Goal: Transaction & Acquisition: Obtain resource

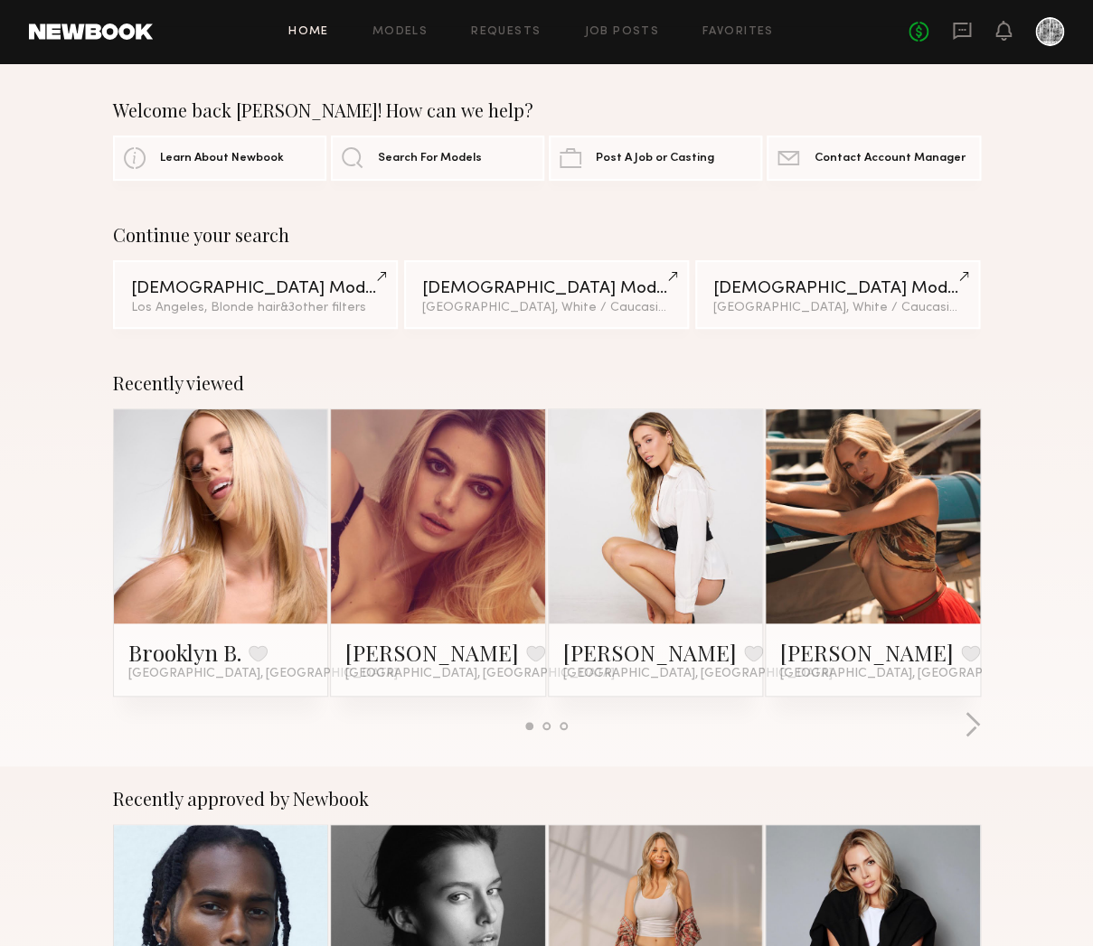
click at [605, 25] on div "Home Models Requests Job Posts Favorites Sign Out No fees up to $5,000" at bounding box center [608, 31] width 911 height 29
click at [617, 34] on link "Job Posts" at bounding box center [621, 32] width 75 height 12
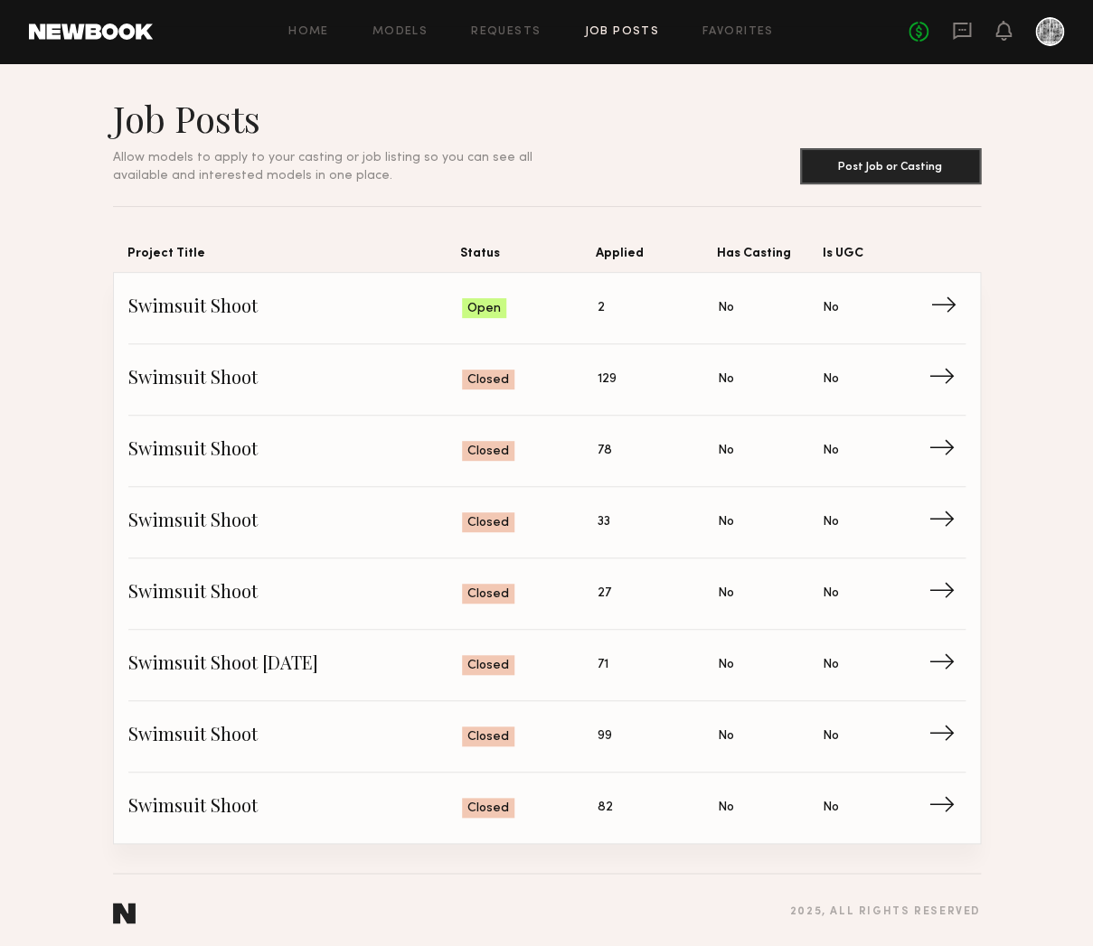
click at [525, 312] on span "Status: Open" at bounding box center [530, 308] width 136 height 27
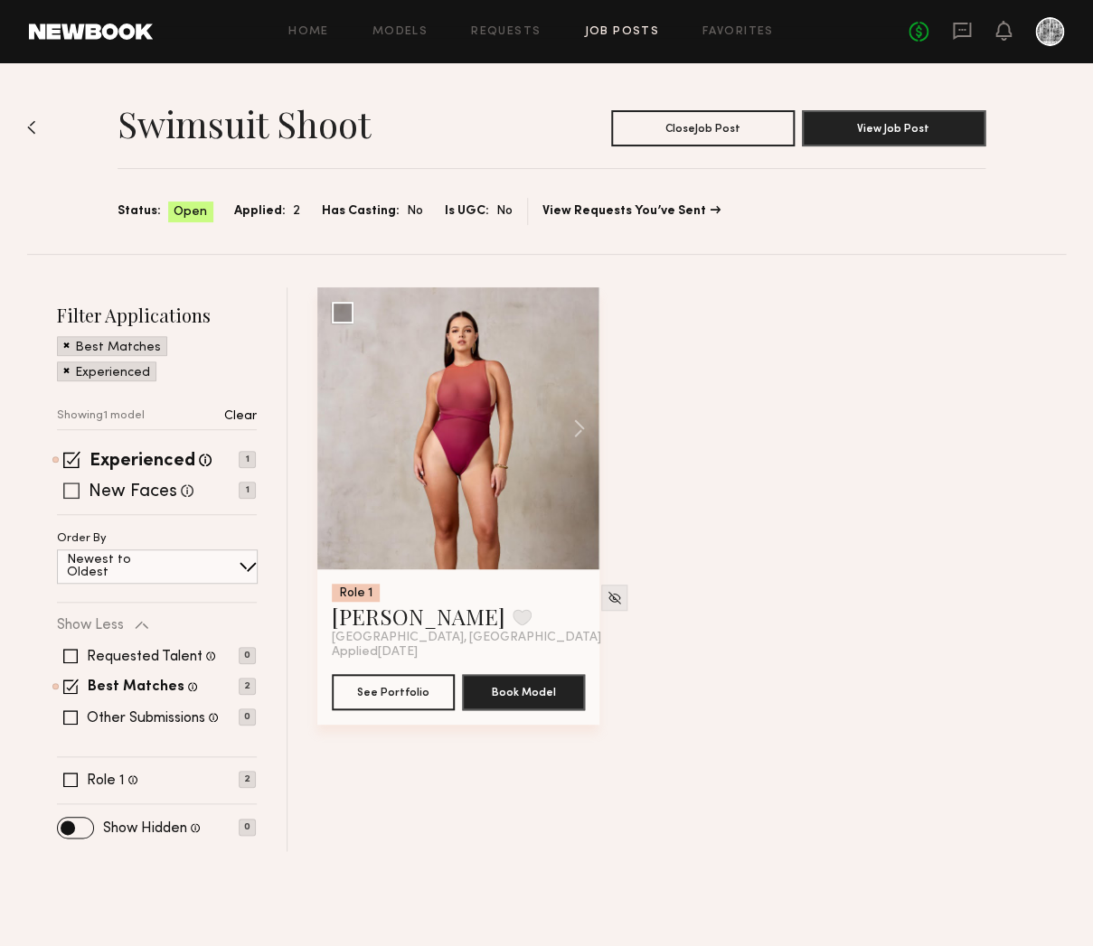
click at [132, 490] on label "New Faces" at bounding box center [133, 492] width 89 height 18
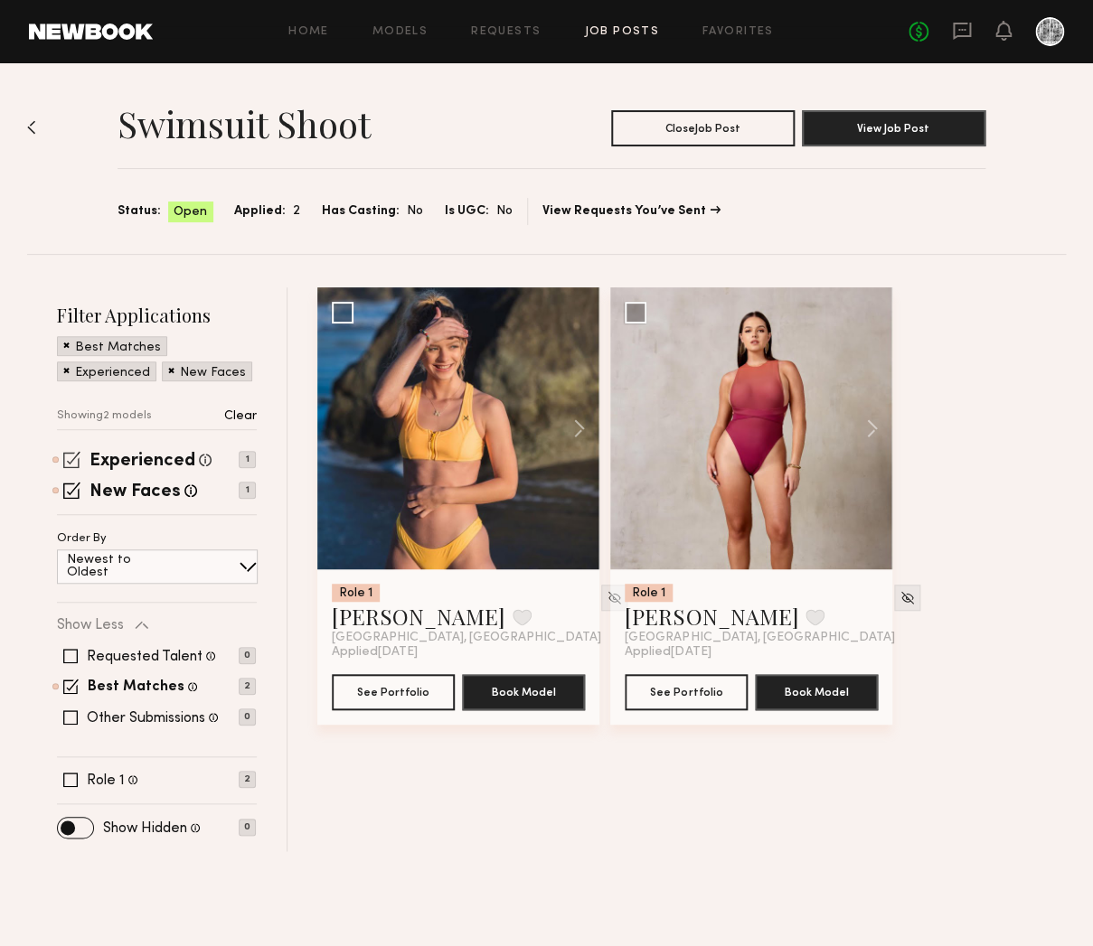
click at [72, 463] on span at bounding box center [71, 459] width 17 height 17
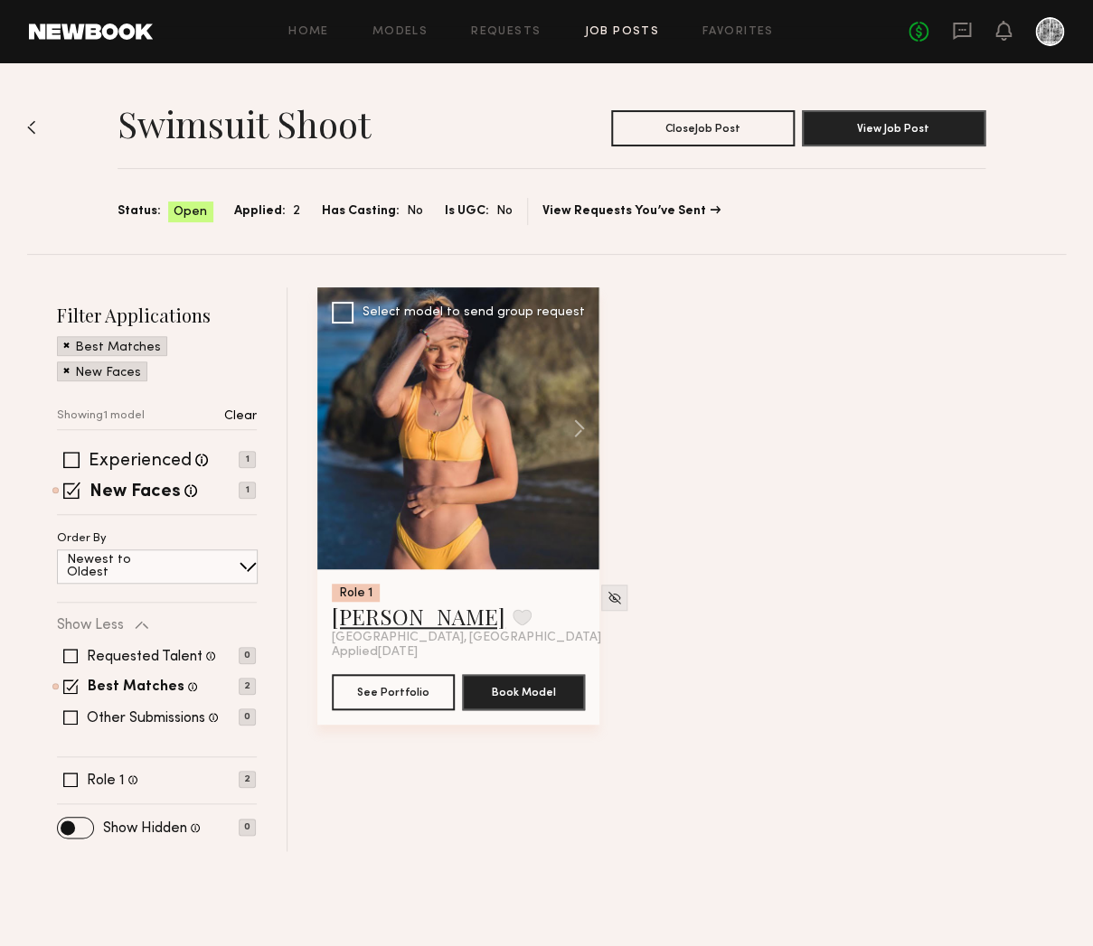
click at [381, 614] on link "Megan V." at bounding box center [419, 616] width 174 height 29
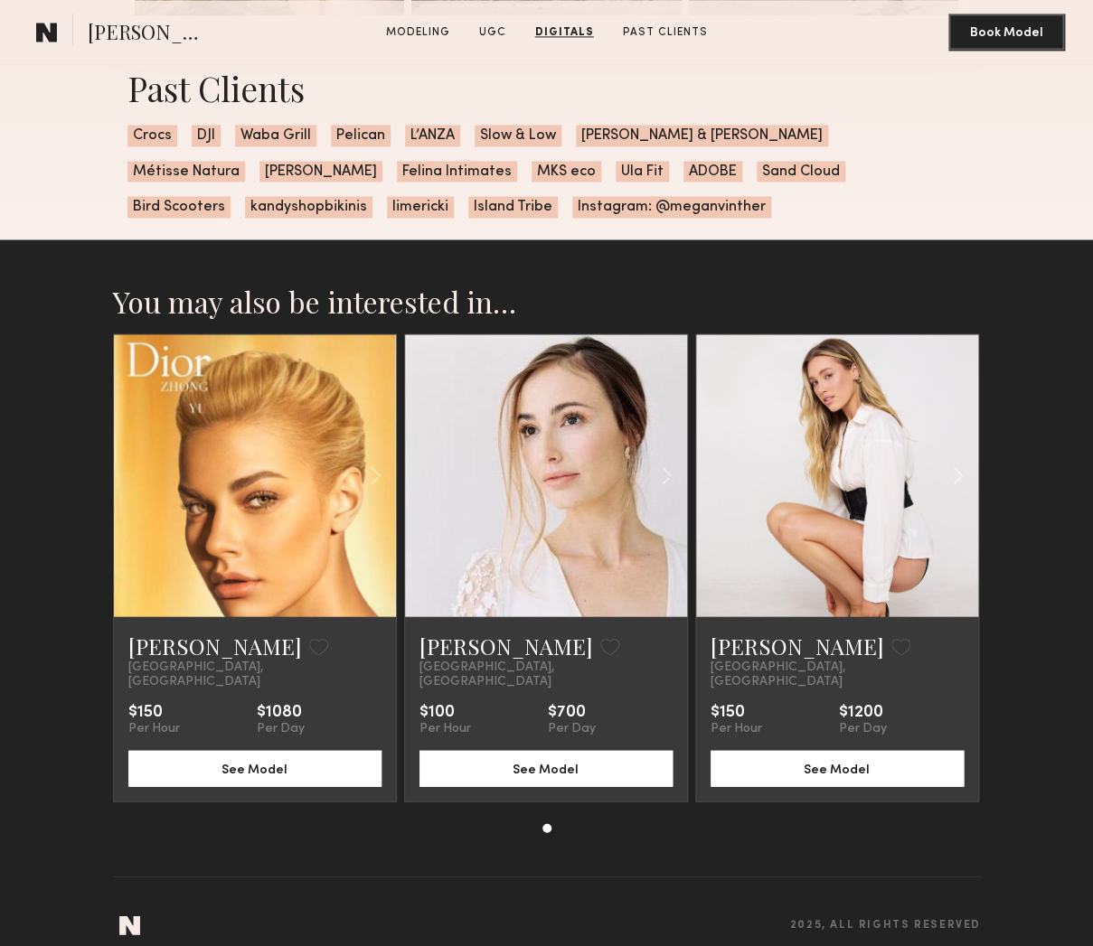
scroll to position [3056, 0]
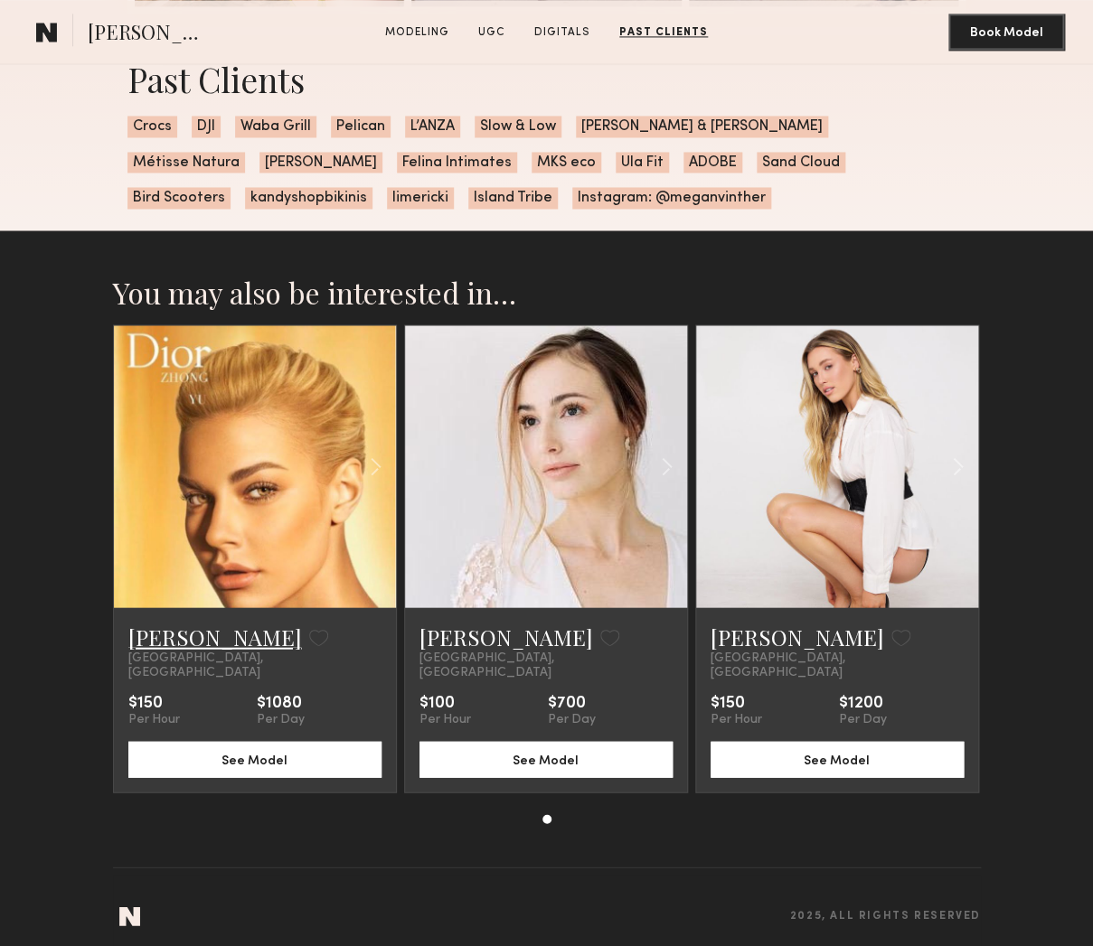
click at [185, 642] on link "[PERSON_NAME]" at bounding box center [215, 636] width 174 height 29
